Goal: Information Seeking & Learning: Find specific fact

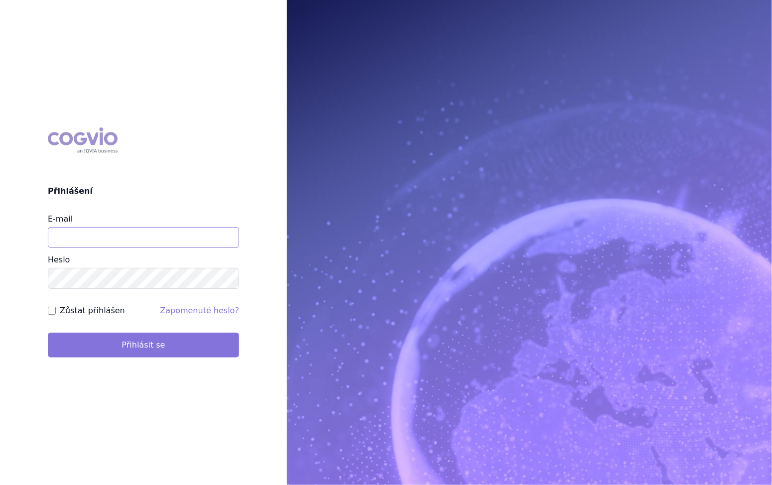
type input "[PERSON_NAME][EMAIL_ADDRESS][PERSON_NAME][DOMAIN_NAME]"
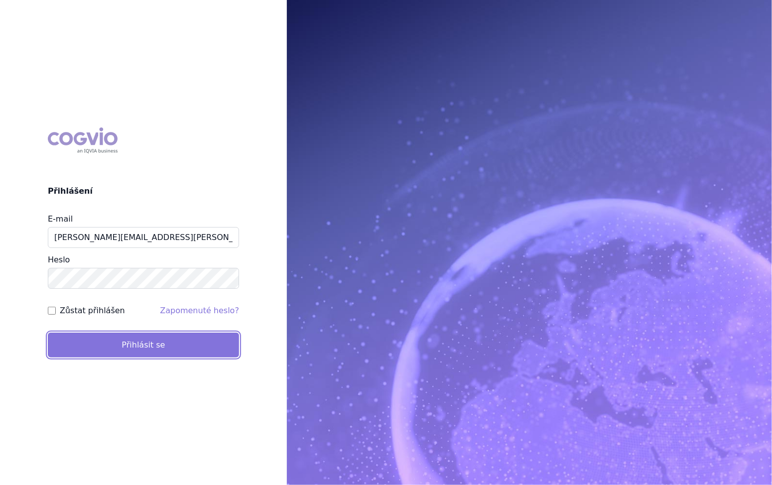
click at [177, 341] on button "Přihlásit se" at bounding box center [143, 345] width 191 height 25
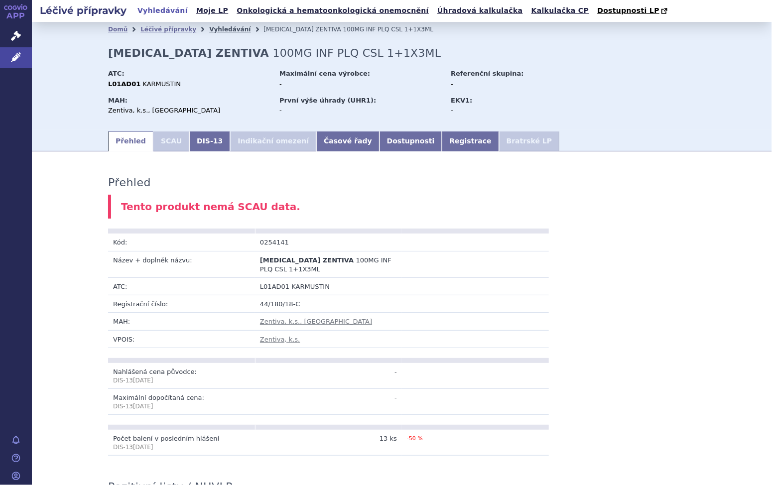
click at [209, 28] on link "Vyhledávání" at bounding box center [229, 29] width 41 height 7
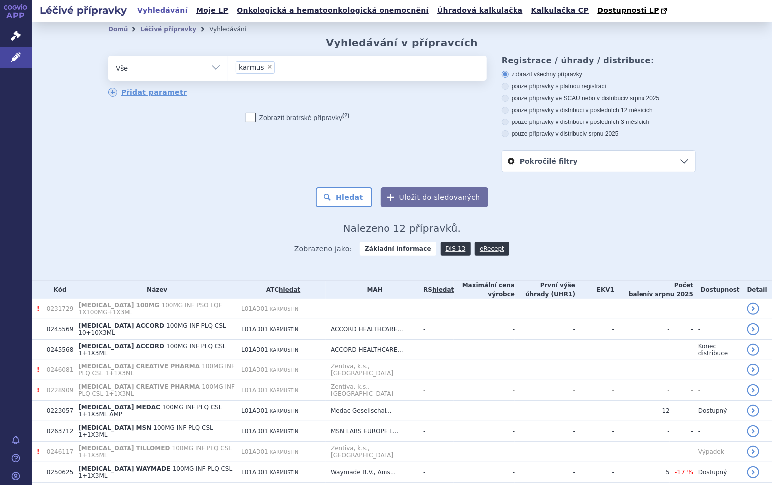
click at [267, 68] on span "×" at bounding box center [270, 67] width 6 height 6
click at [228, 68] on select "karmus" at bounding box center [227, 67] width 0 height 25
click at [261, 66] on ul "× karmus" at bounding box center [357, 67] width 258 height 22
click at [228, 66] on select "karmus" at bounding box center [227, 67] width 0 height 25
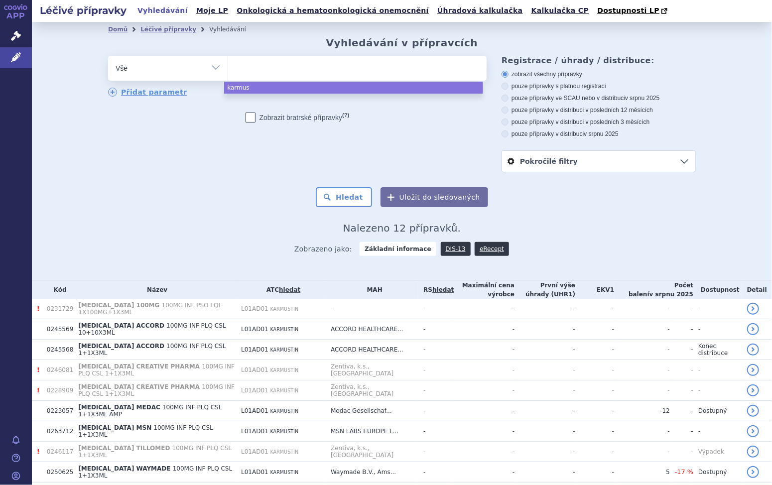
select select
type input "na"
type input "nal"
type input "nalb"
type input "nalbu"
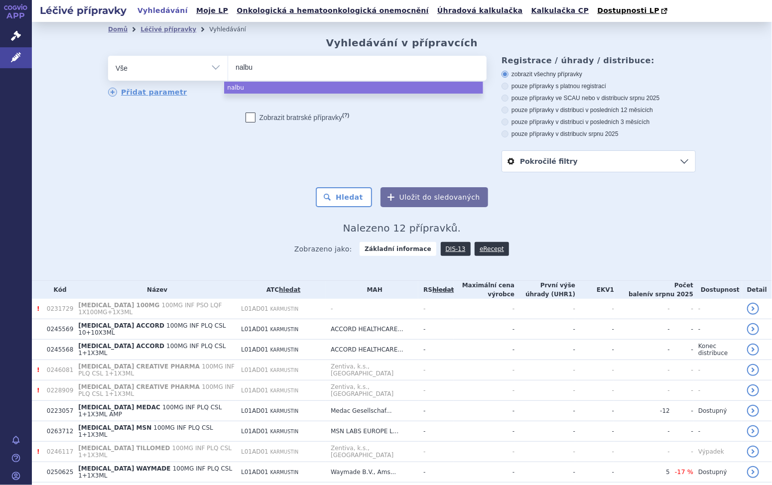
type input "nalbup"
select select "nalbup"
click at [344, 198] on button "Hledat" at bounding box center [344, 197] width 56 height 20
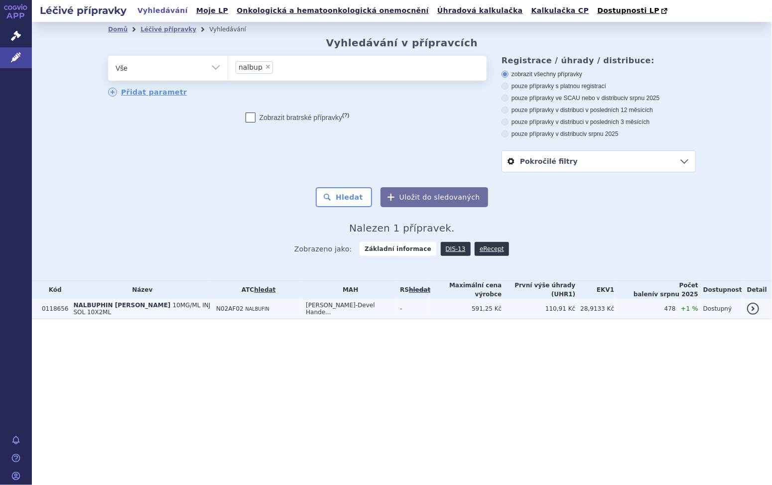
click at [256, 306] on span "NALBUFIN" at bounding box center [257, 308] width 24 height 5
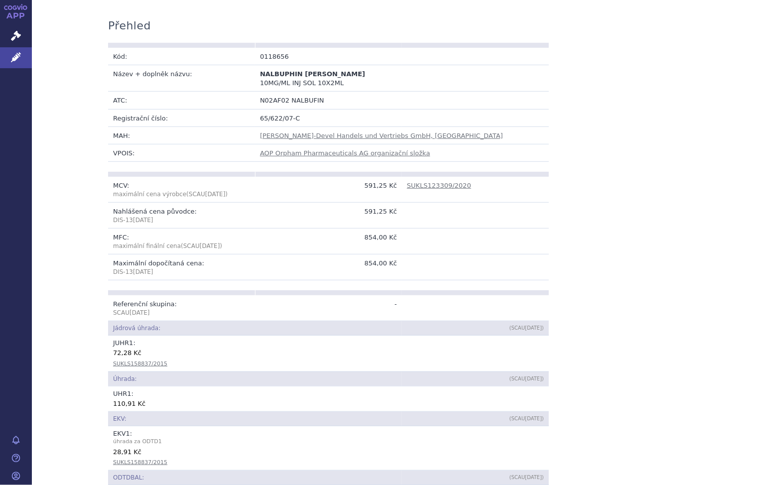
scroll to position [249, 0]
